Goal: Information Seeking & Learning: Compare options

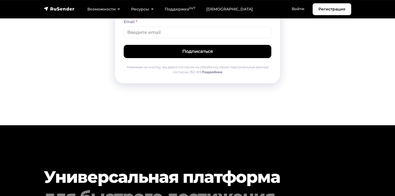
scroll to position [2868, 0]
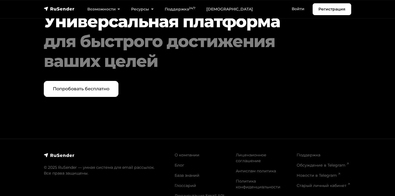
click at [252, 152] on li "Лицензионное соглашение" at bounding box center [263, 158] width 55 height 12
click at [244, 153] on link "Лицензионное соглашение" at bounding box center [251, 158] width 31 height 11
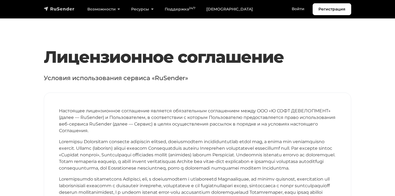
click at [64, 8] on img "navbar" at bounding box center [59, 9] width 31 height 6
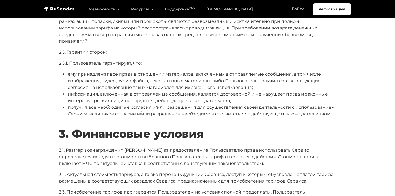
scroll to position [1114, 0]
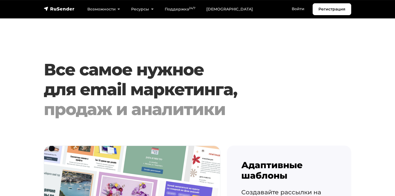
scroll to position [582, 0]
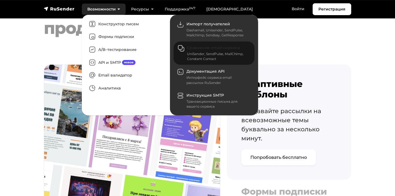
click at [217, 57] on div "UniSender, SendPulse, MailChimp, Constant Contact" at bounding box center [217, 57] width 61 height 10
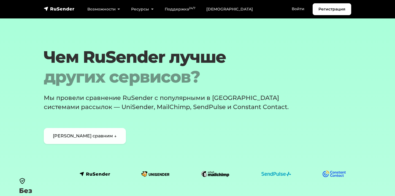
click at [85, 140] on link "[PERSON_NAME] сравним ↓" at bounding box center [85, 136] width 82 height 16
click at [23, 93] on section "[PERSON_NAME] лучше других сервисов? Мы провели сравнение RuSender с популярным…" at bounding box center [197, 95] width 395 height 97
